Goal: Transaction & Acquisition: Book appointment/travel/reservation

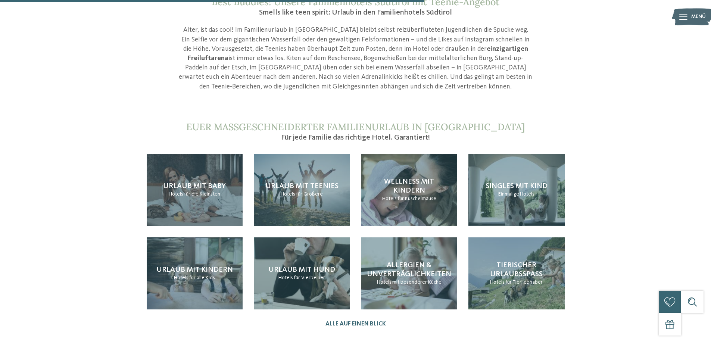
scroll to position [709, 0]
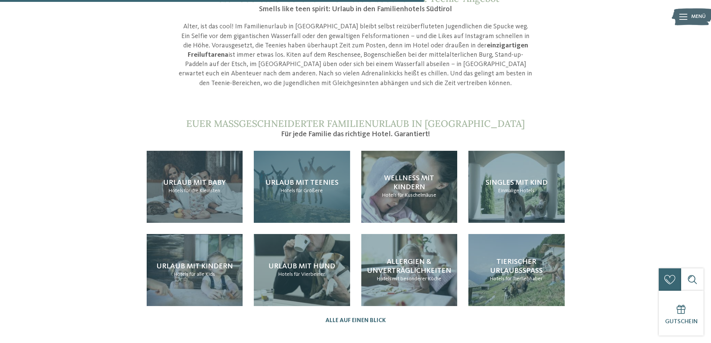
click at [306, 183] on div "Urlaub mit Teenies Hotels für Größere" at bounding box center [302, 187] width 96 height 72
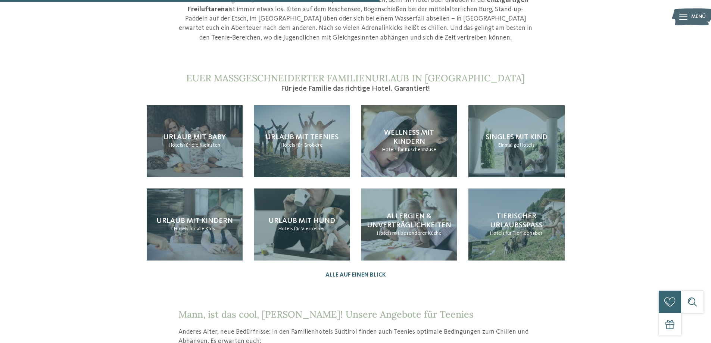
scroll to position [635, 0]
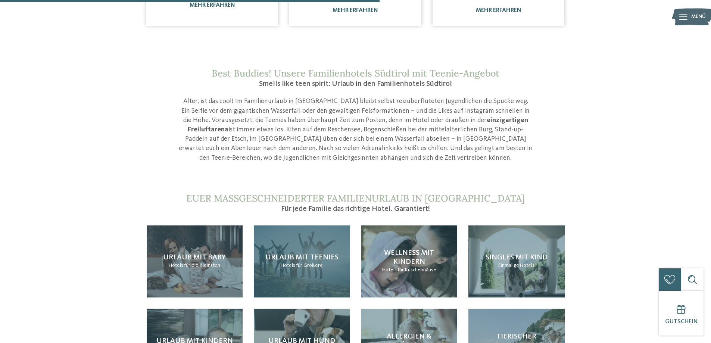
click at [293, 254] on span "Urlaub mit Teenies" at bounding box center [301, 257] width 73 height 7
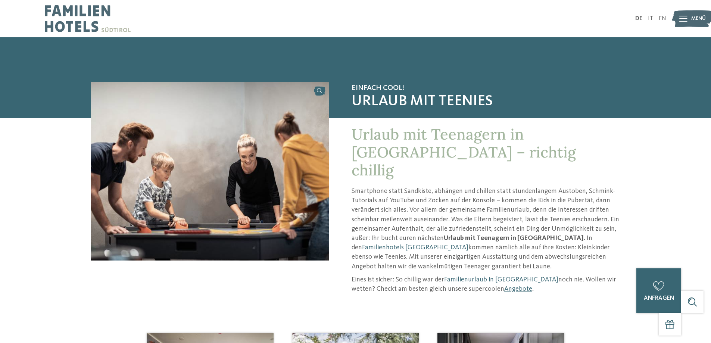
click at [489, 275] on p "Eines ist sicher: So chillig war der Familienurlaub in Südtirol noch nie. Wolle…" at bounding box center [486, 284] width 269 height 19
click at [489, 276] on link "Familienurlaub in [GEOGRAPHIC_DATA]" at bounding box center [501, 279] width 114 height 7
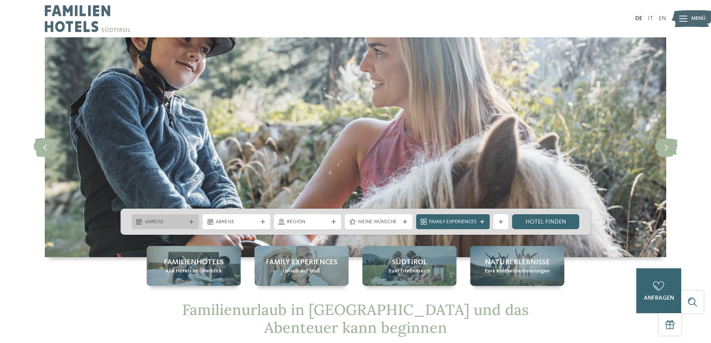
click at [188, 221] on div at bounding box center [191, 221] width 7 height 4
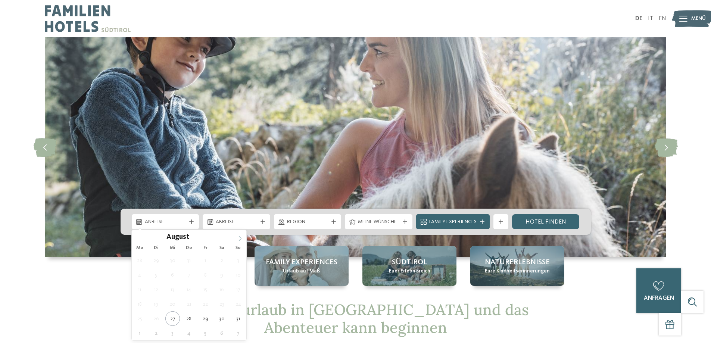
click at [240, 238] on icon at bounding box center [239, 238] width 5 height 5
type input "****"
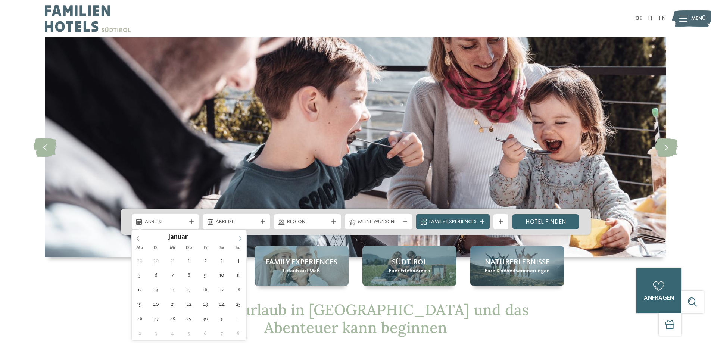
click at [240, 238] on icon at bounding box center [239, 238] width 5 height 5
click at [240, 237] on icon at bounding box center [239, 238] width 5 height 5
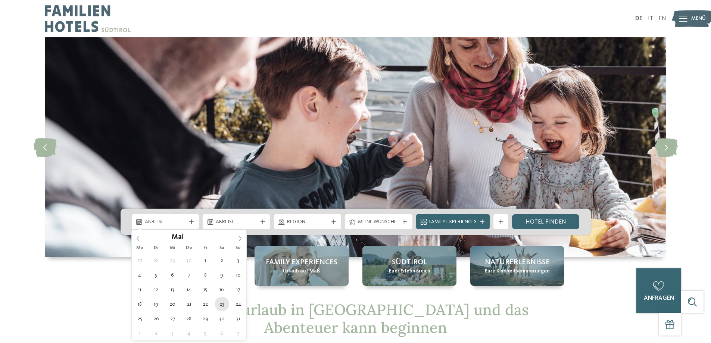
type div "23.05.2026"
type input "****"
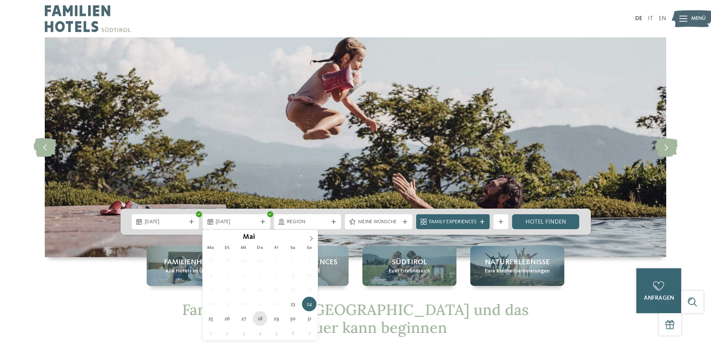
type div "28.05.2026"
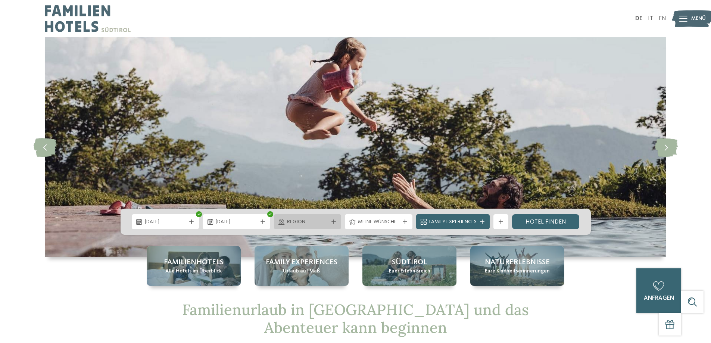
click at [323, 222] on span "Region" at bounding box center [307, 221] width 41 height 7
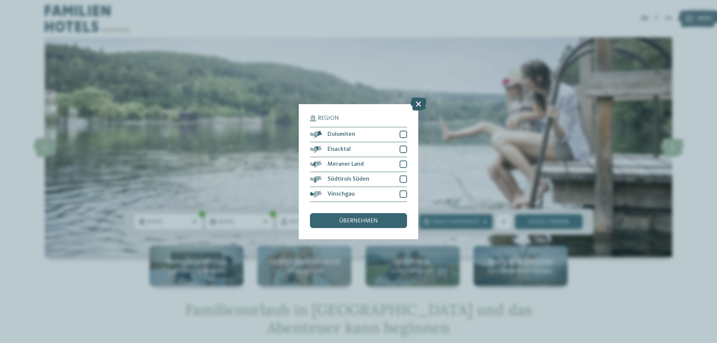
click at [415, 109] on icon at bounding box center [418, 103] width 16 height 13
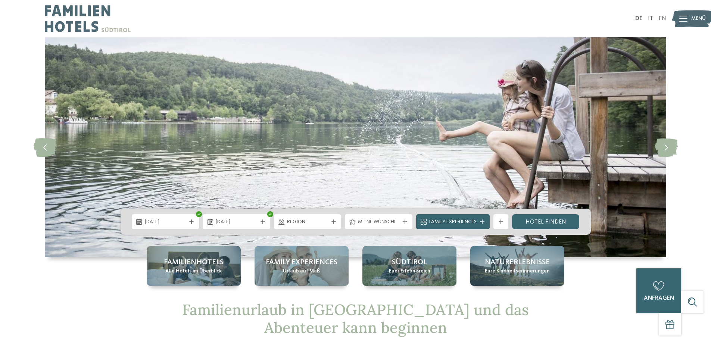
click at [507, 221] on div "Weitere Filter anzeigen" at bounding box center [500, 221] width 15 height 15
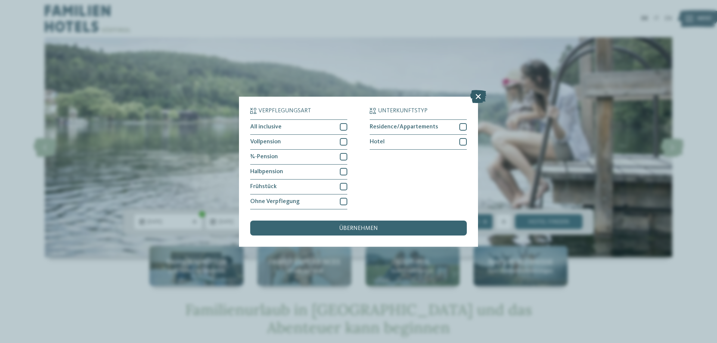
click at [479, 97] on icon at bounding box center [478, 96] width 16 height 13
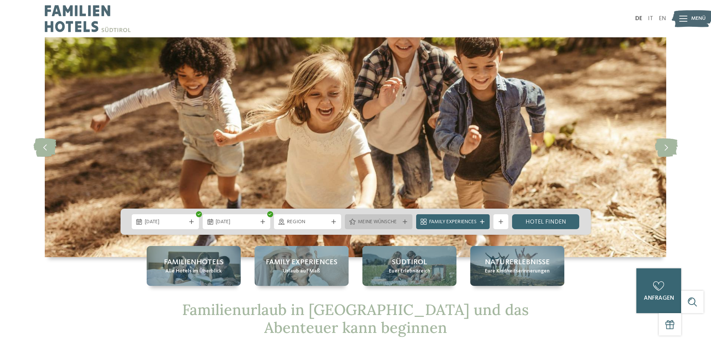
click at [399, 218] on span "Meine Wünsche" at bounding box center [378, 221] width 41 height 7
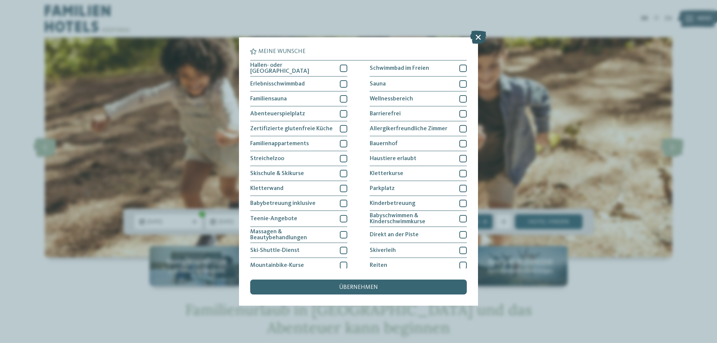
click at [480, 35] on icon at bounding box center [478, 37] width 16 height 13
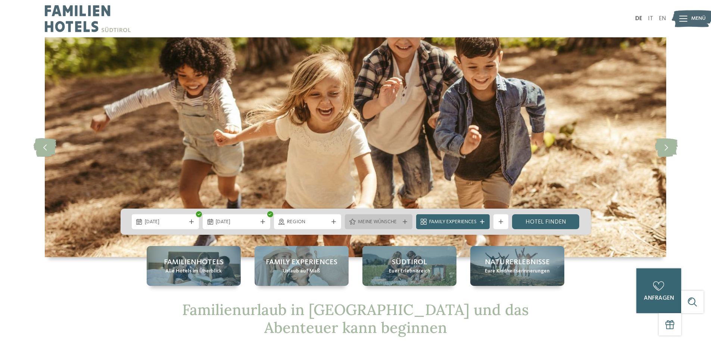
click at [398, 220] on span "Meine Wünsche" at bounding box center [378, 221] width 41 height 7
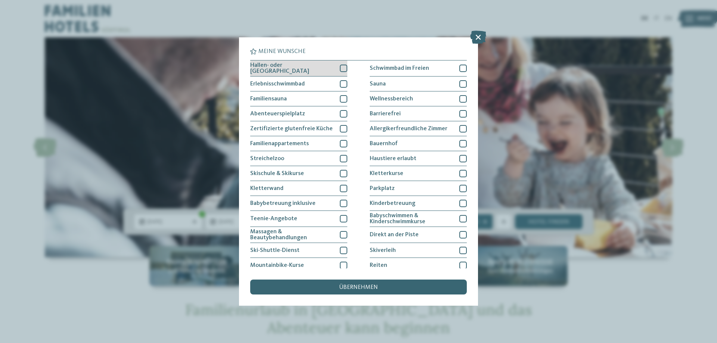
click at [342, 69] on div at bounding box center [343, 68] width 7 height 7
click at [382, 288] on div "übernehmen" at bounding box center [358, 287] width 216 height 15
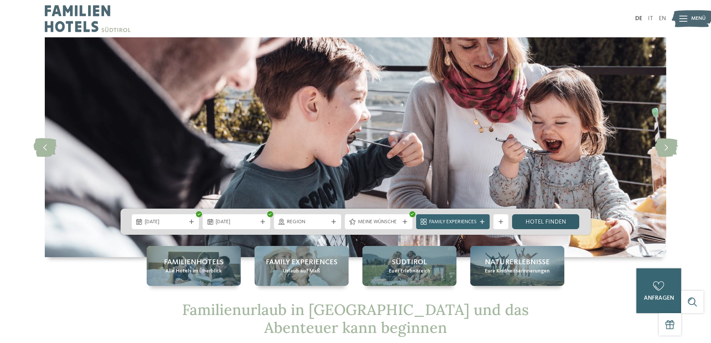
click at [535, 221] on link "Hotel finden" at bounding box center [546, 221] width 68 height 15
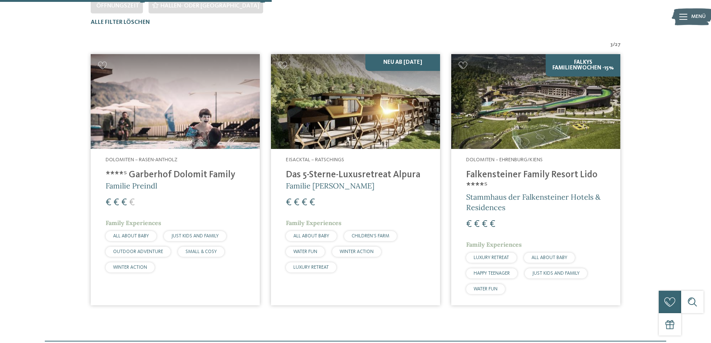
scroll to position [245, 0]
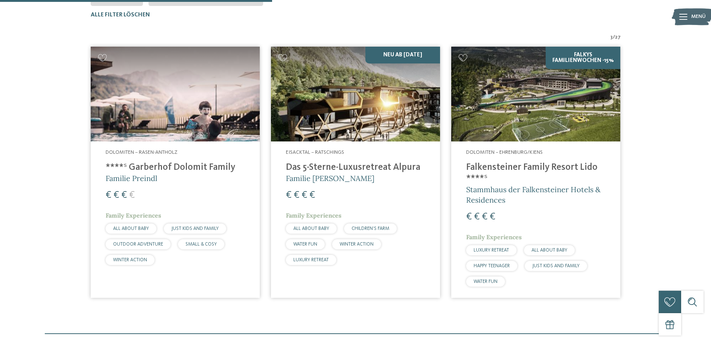
click at [548, 168] on h4 "Falkensteiner Family Resort Lido ****ˢ" at bounding box center [535, 173] width 139 height 22
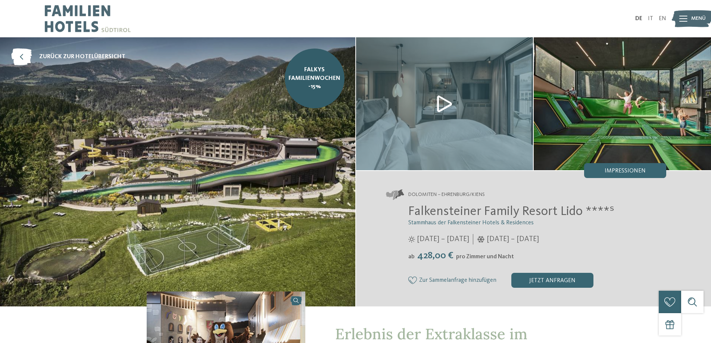
click at [223, 182] on img at bounding box center [177, 171] width 355 height 269
click at [640, 169] on span "Impressionen" at bounding box center [625, 171] width 41 height 6
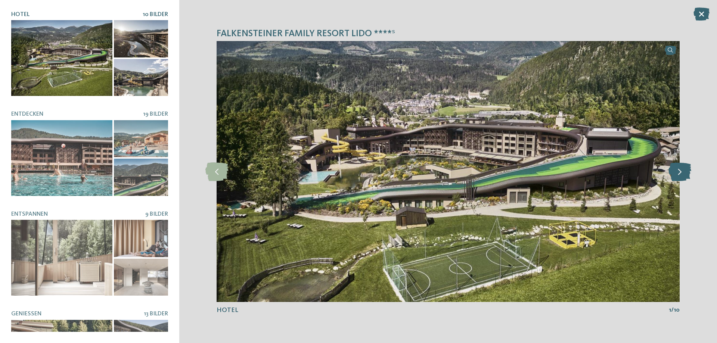
click at [682, 176] on icon at bounding box center [679, 171] width 23 height 19
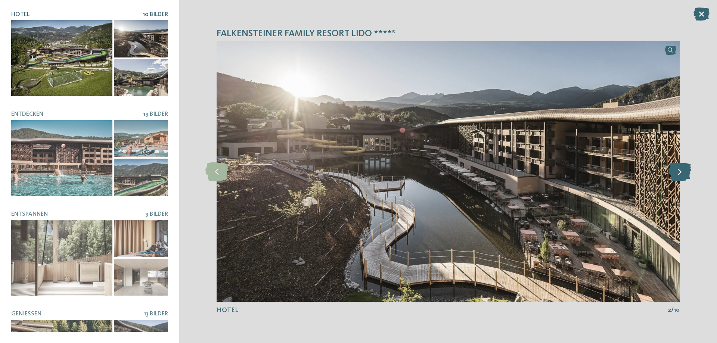
click at [682, 176] on icon at bounding box center [679, 171] width 23 height 19
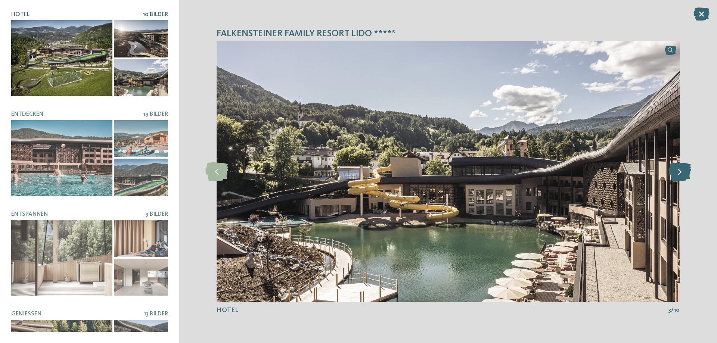
click at [682, 176] on icon at bounding box center [679, 171] width 23 height 19
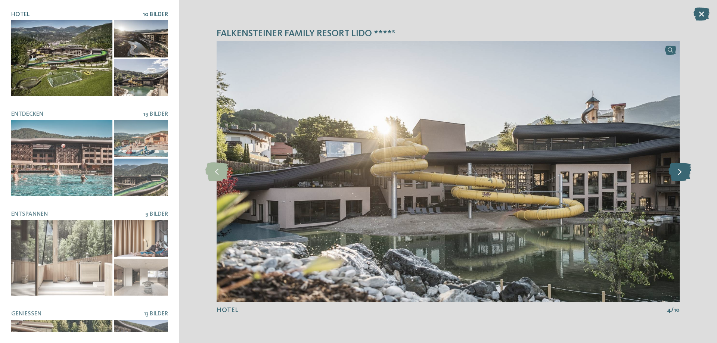
click at [682, 176] on icon at bounding box center [679, 171] width 23 height 19
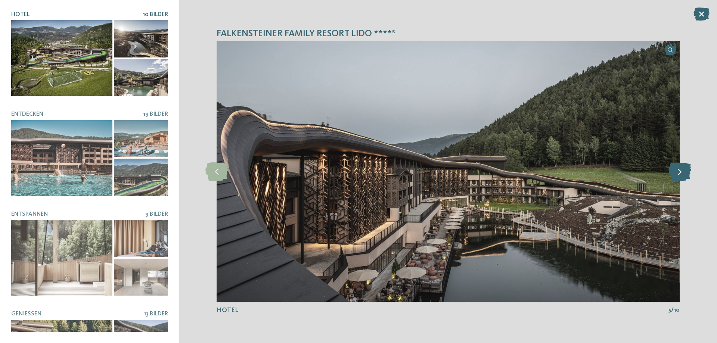
click at [682, 176] on icon at bounding box center [679, 171] width 23 height 19
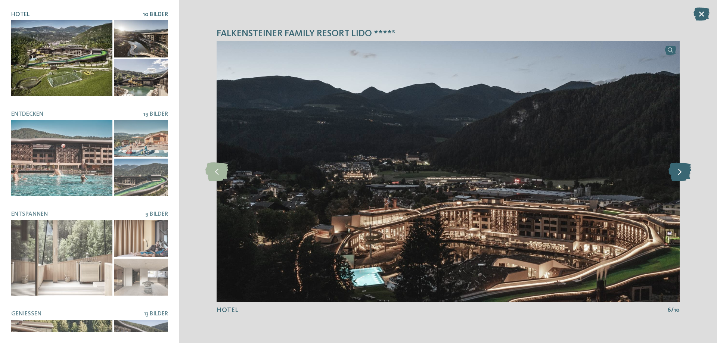
click at [682, 176] on icon at bounding box center [679, 171] width 23 height 19
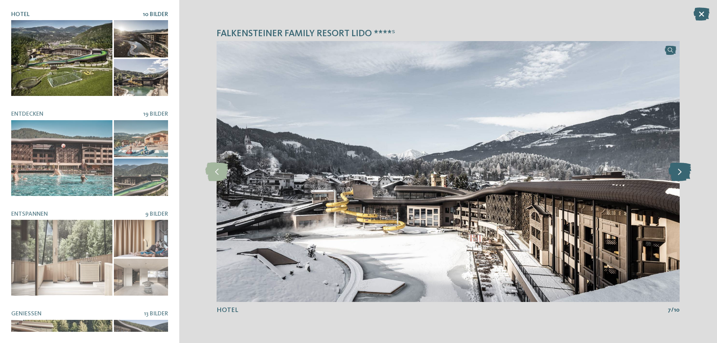
click at [682, 176] on icon at bounding box center [679, 171] width 23 height 19
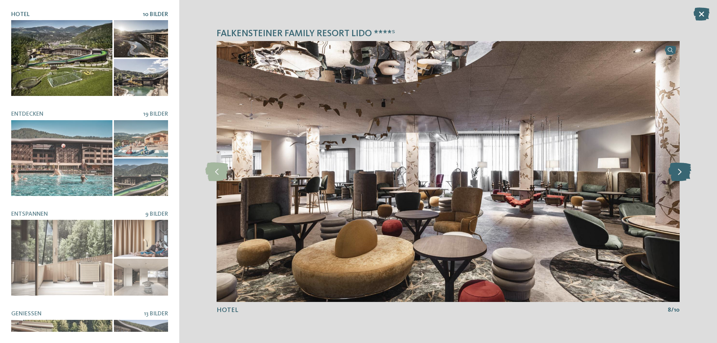
click at [682, 176] on icon at bounding box center [679, 171] width 23 height 19
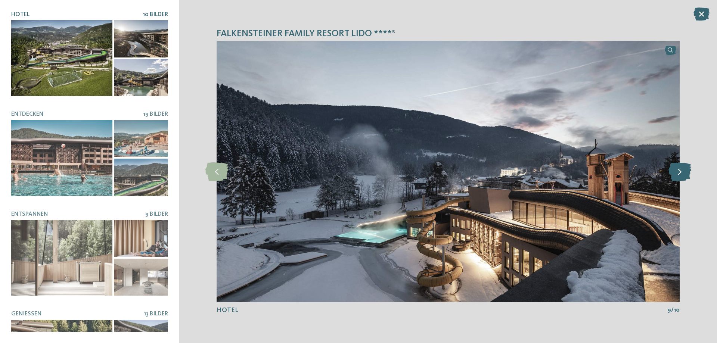
click at [682, 176] on icon at bounding box center [679, 171] width 23 height 19
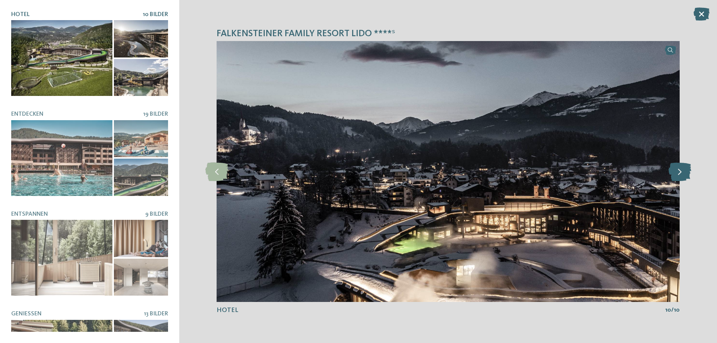
click at [682, 176] on icon at bounding box center [679, 171] width 23 height 19
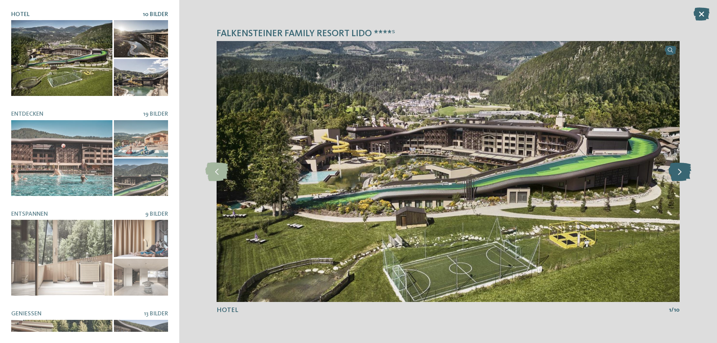
click at [682, 176] on icon at bounding box center [679, 171] width 23 height 19
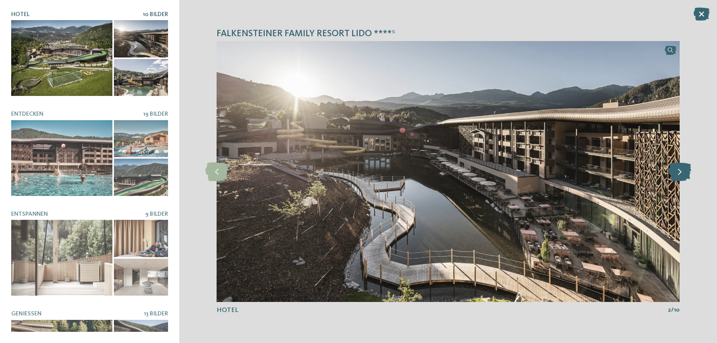
click at [682, 176] on icon at bounding box center [679, 171] width 23 height 19
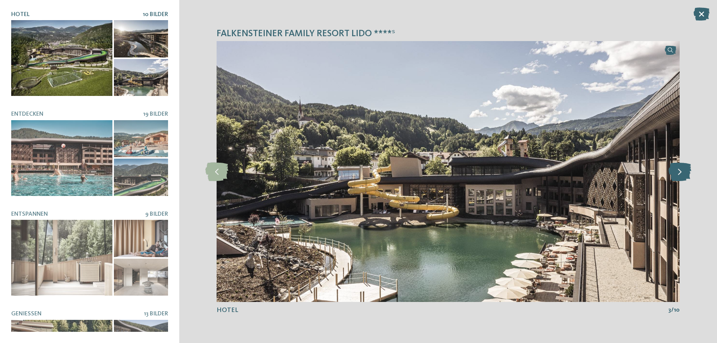
click at [682, 176] on icon at bounding box center [679, 171] width 23 height 19
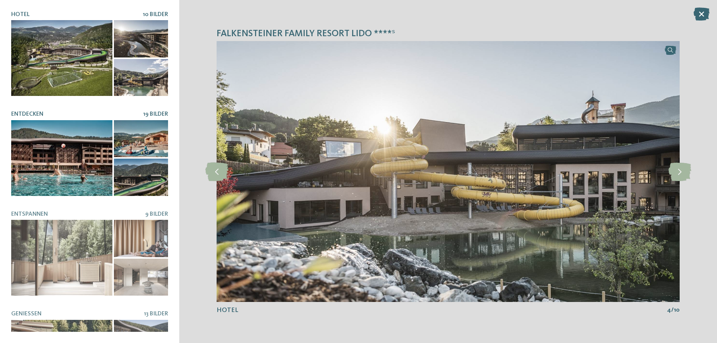
click at [44, 144] on div at bounding box center [61, 158] width 101 height 76
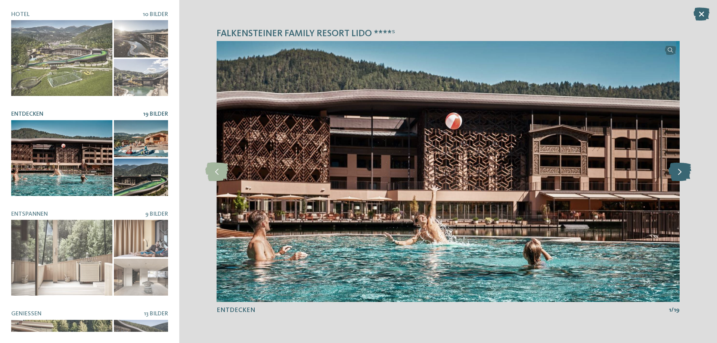
click at [685, 168] on icon at bounding box center [679, 171] width 23 height 19
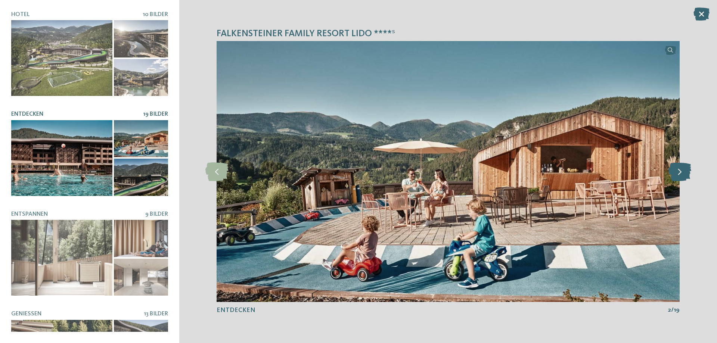
click at [685, 168] on icon at bounding box center [679, 171] width 23 height 19
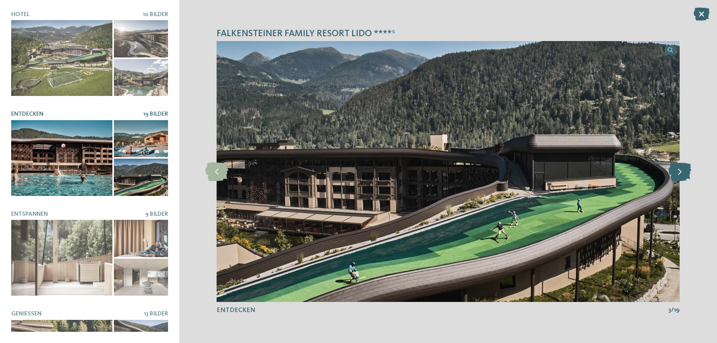
click at [685, 168] on icon at bounding box center [679, 171] width 23 height 19
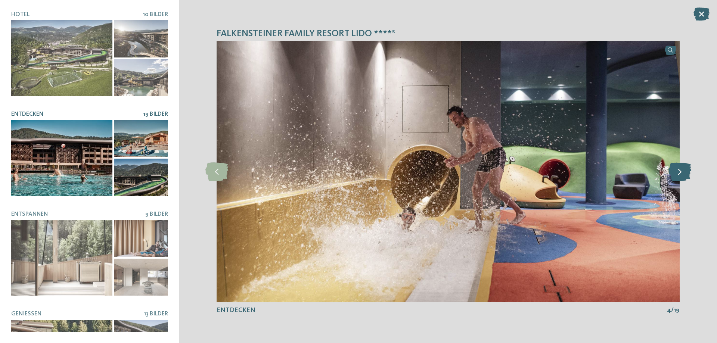
click at [685, 168] on icon at bounding box center [679, 171] width 23 height 19
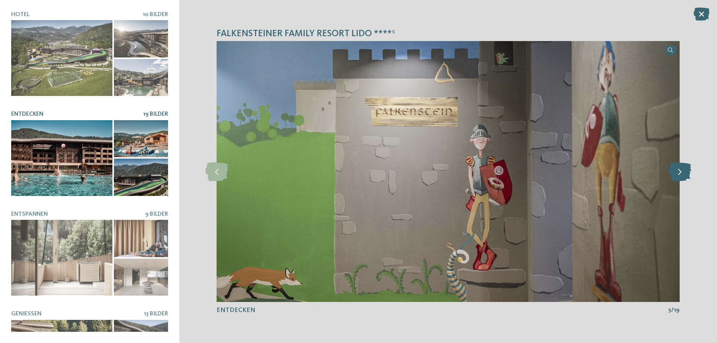
click at [685, 168] on icon at bounding box center [679, 171] width 23 height 19
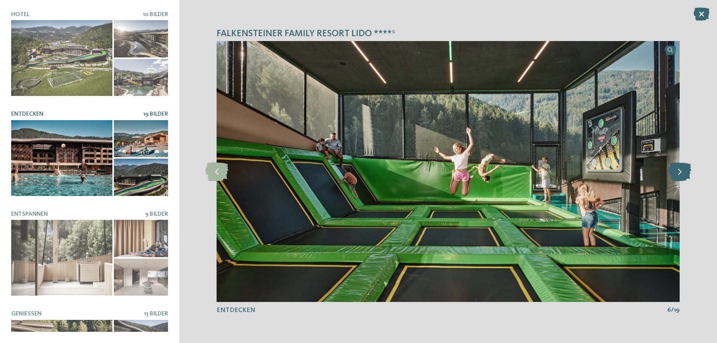
click at [685, 168] on icon at bounding box center [679, 171] width 23 height 19
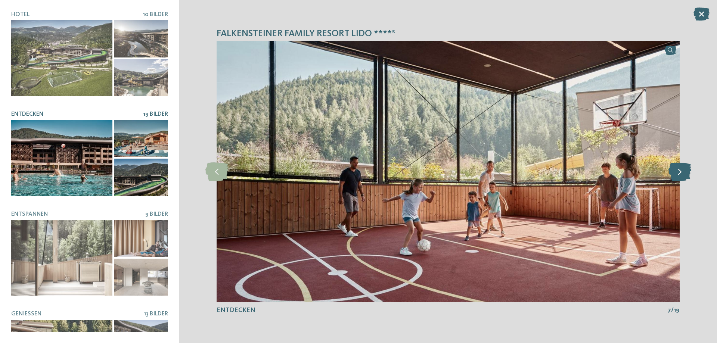
click at [685, 168] on icon at bounding box center [679, 171] width 23 height 19
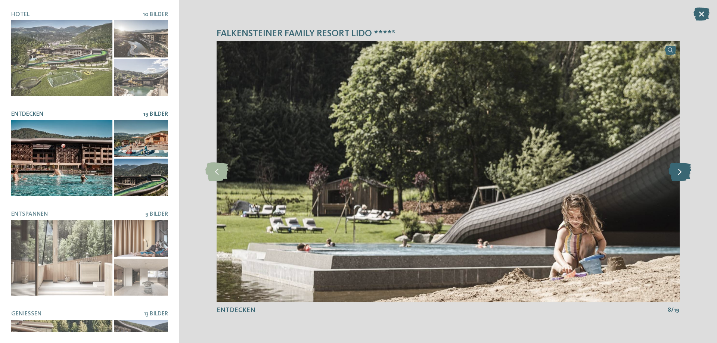
click at [685, 168] on icon at bounding box center [679, 171] width 23 height 19
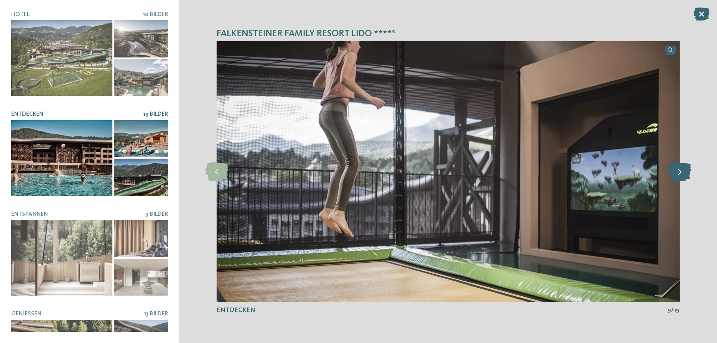
click at [685, 168] on icon at bounding box center [679, 171] width 23 height 19
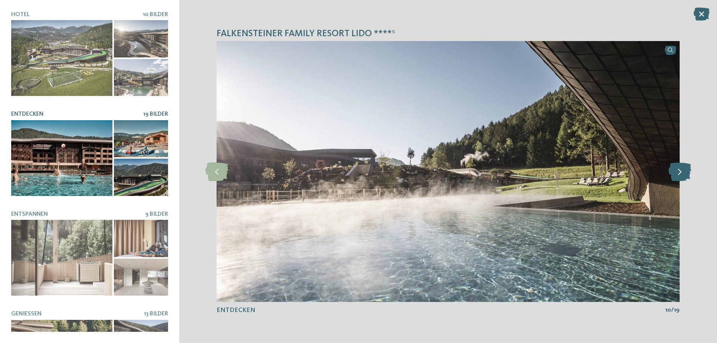
click at [685, 168] on icon at bounding box center [679, 171] width 23 height 19
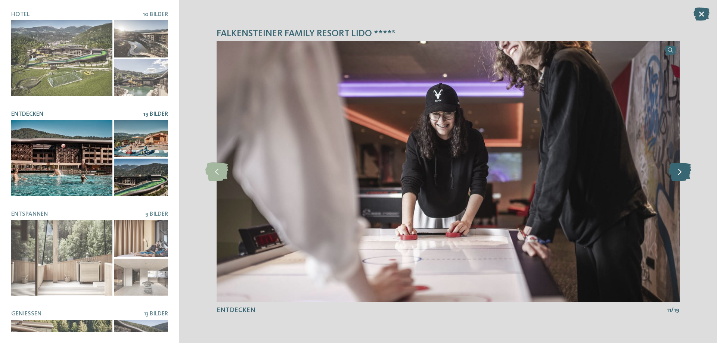
click at [685, 168] on icon at bounding box center [679, 171] width 23 height 19
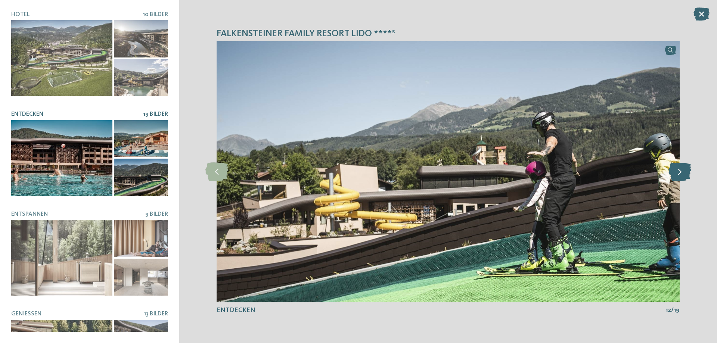
click at [685, 168] on icon at bounding box center [679, 171] width 23 height 19
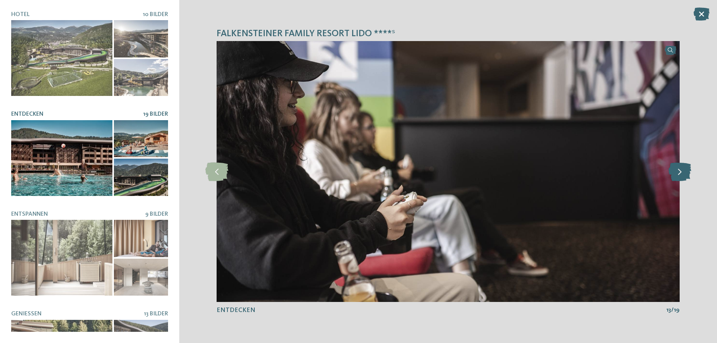
click at [685, 168] on icon at bounding box center [679, 171] width 23 height 19
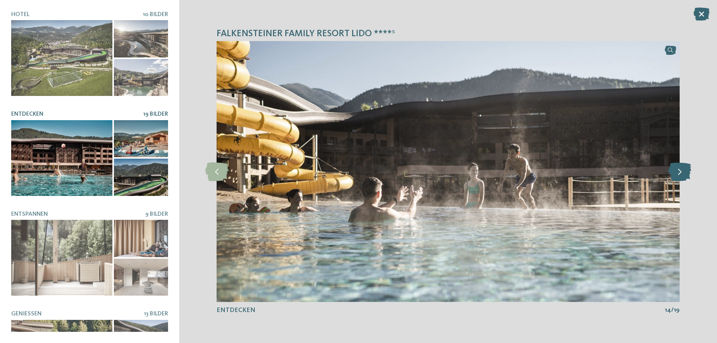
click at [685, 168] on icon at bounding box center [679, 171] width 23 height 19
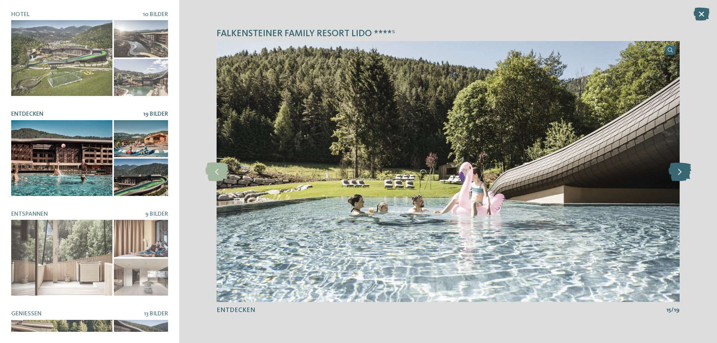
click at [685, 168] on icon at bounding box center [679, 171] width 23 height 19
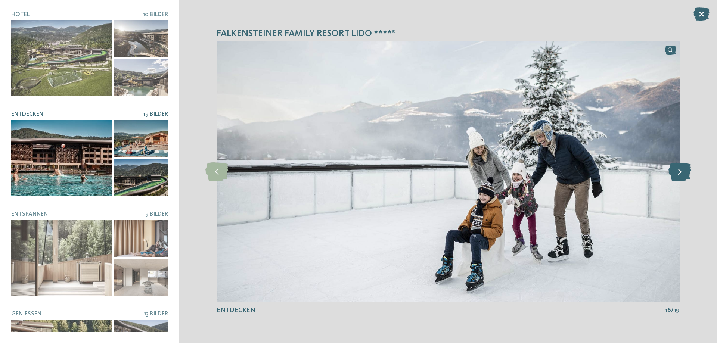
click at [685, 168] on icon at bounding box center [679, 171] width 23 height 19
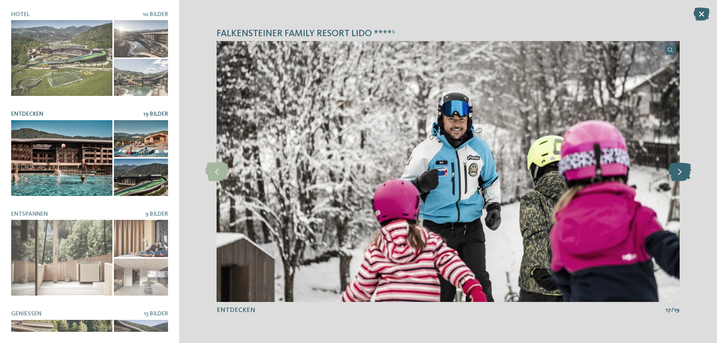
click at [685, 168] on icon at bounding box center [679, 171] width 23 height 19
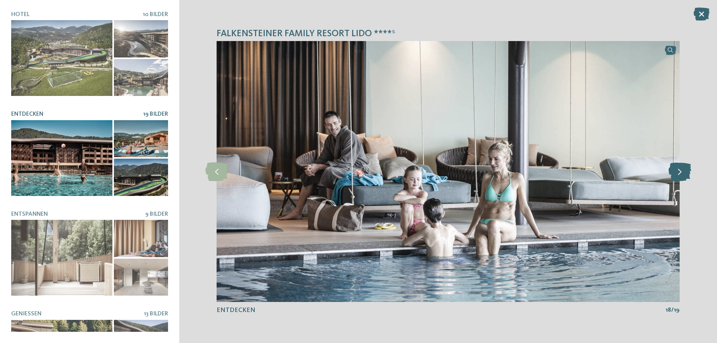
click at [685, 168] on icon at bounding box center [679, 171] width 23 height 19
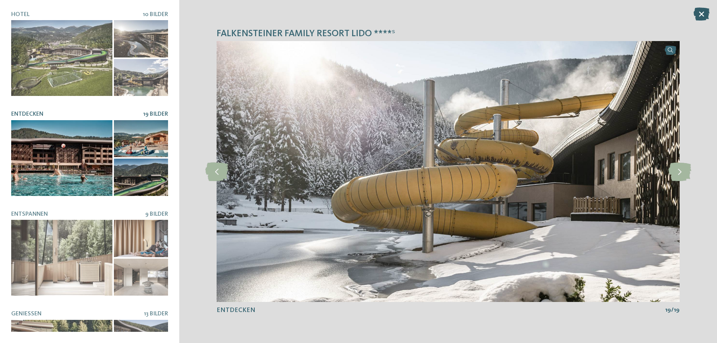
click at [701, 15] on icon at bounding box center [701, 13] width 16 height 13
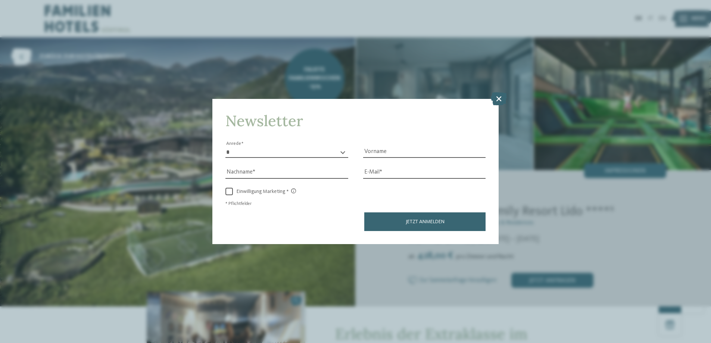
drag, startPoint x: 493, startPoint y: 102, endPoint x: 498, endPoint y: 101, distance: 5.0
click at [495, 102] on icon at bounding box center [499, 98] width 16 height 13
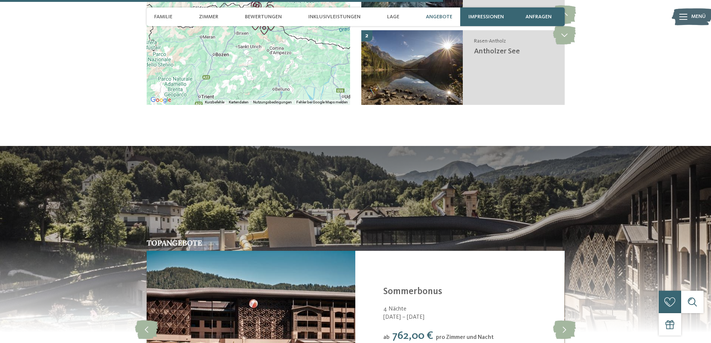
scroll to position [1605, 0]
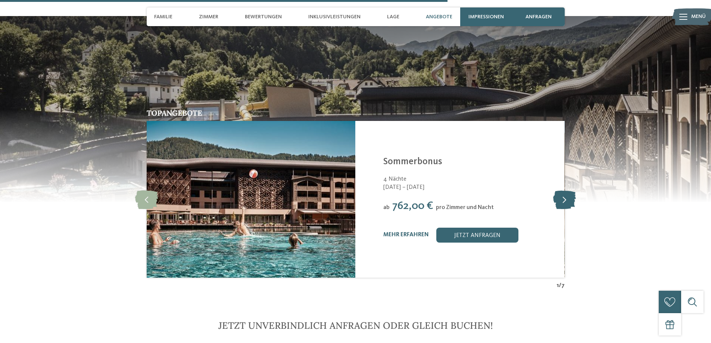
click at [563, 197] on icon at bounding box center [564, 199] width 23 height 19
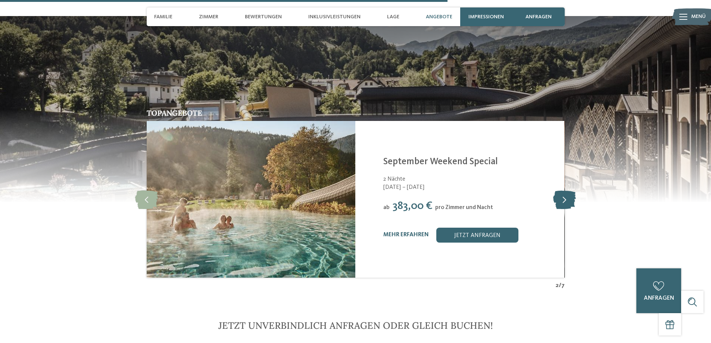
click at [563, 197] on icon at bounding box center [564, 199] width 23 height 19
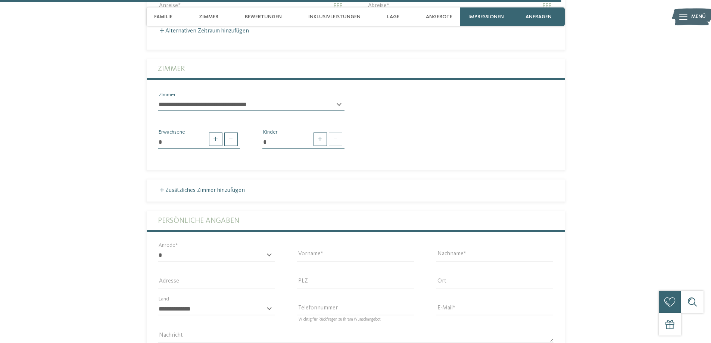
scroll to position [1904, 0]
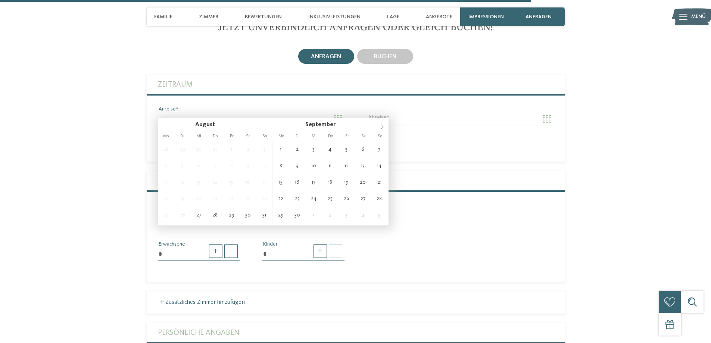
click at [187, 113] on input "Anreise" at bounding box center [251, 119] width 187 height 13
click at [383, 126] on icon at bounding box center [382, 126] width 5 height 5
click at [383, 126] on icon at bounding box center [382, 127] width 3 height 5
type input "****"
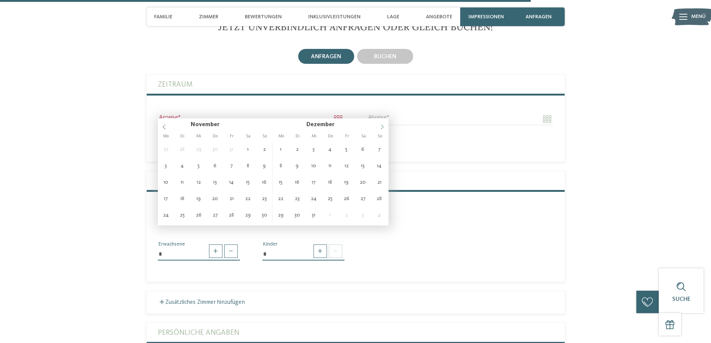
click at [383, 126] on icon at bounding box center [382, 127] width 3 height 5
type input "****"
click at [383, 126] on icon at bounding box center [382, 127] width 3 height 5
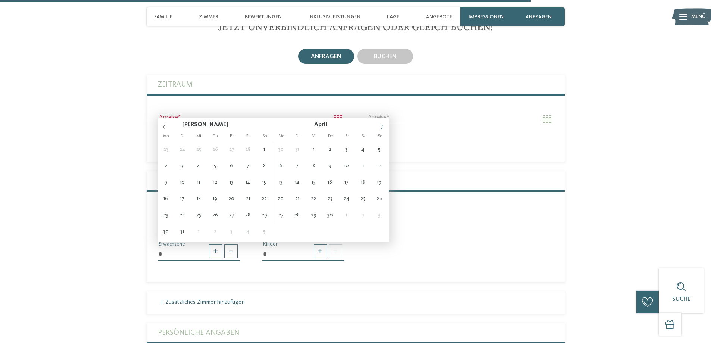
click at [383, 126] on icon at bounding box center [382, 127] width 3 height 5
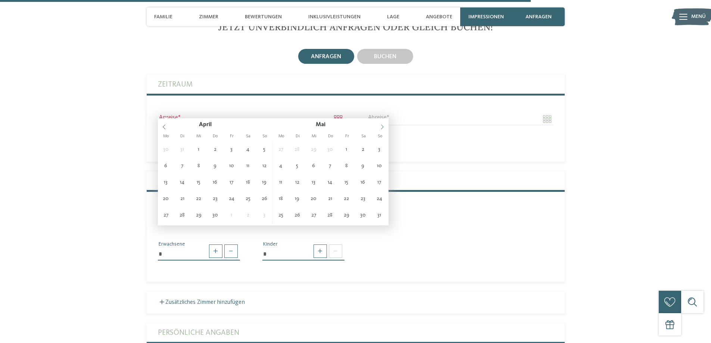
click at [383, 126] on icon at bounding box center [382, 127] width 3 height 5
type input "**********"
type input "****"
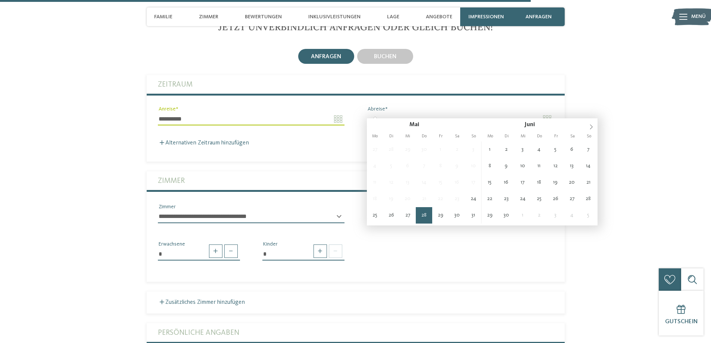
type input "**********"
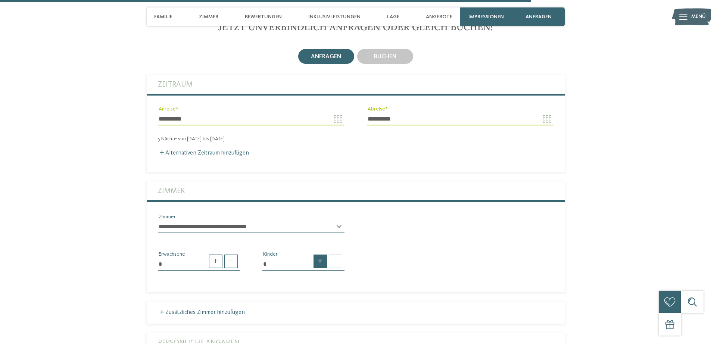
click at [318, 255] on span at bounding box center [320, 261] width 13 height 13
type input "*"
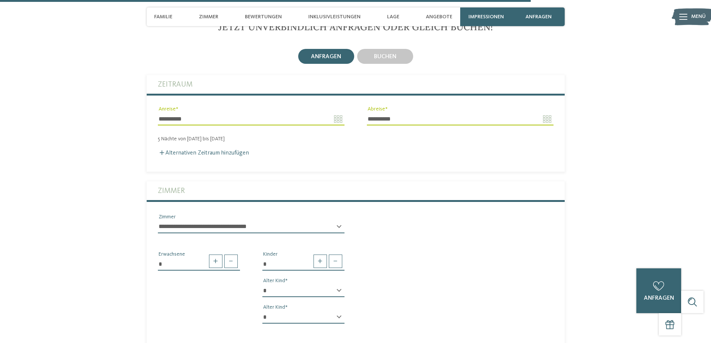
click at [312, 275] on div "* Kinder * * * * * * * * * * * ** ** ** ** ** ** ** ** Alter Kind * * * * * * *…" at bounding box center [303, 290] width 105 height 80
click at [312, 284] on select "* * * * * * * * * * * ** ** ** ** ** ** ** **" at bounding box center [303, 290] width 82 height 13
select select "**"
click at [262, 284] on select "* * * * * * * * * * * ** ** ** ** ** ** ** **" at bounding box center [303, 290] width 82 height 13
click at [308, 311] on select "* * * * * * * * * * * ** ** ** ** ** ** ** **" at bounding box center [303, 317] width 82 height 13
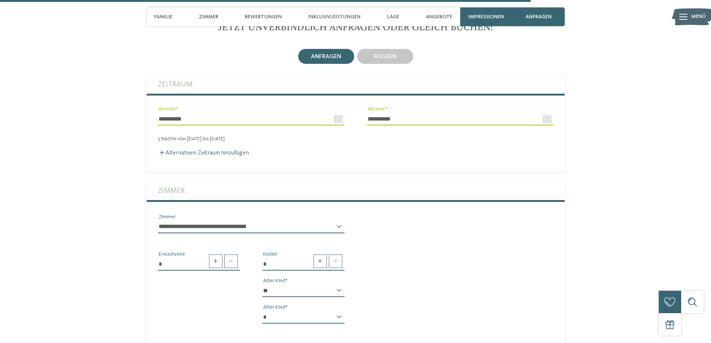
select select "**"
click at [262, 311] on select "* * * * * * * * * * * ** ** ** ** ** ** ** **" at bounding box center [303, 317] width 82 height 13
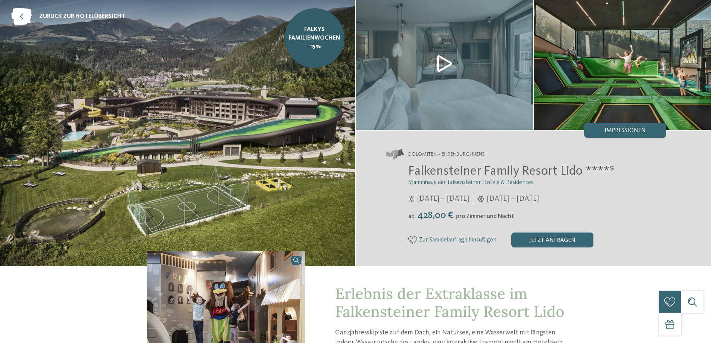
scroll to position [0, 0]
